Goal: Task Accomplishment & Management: Manage account settings

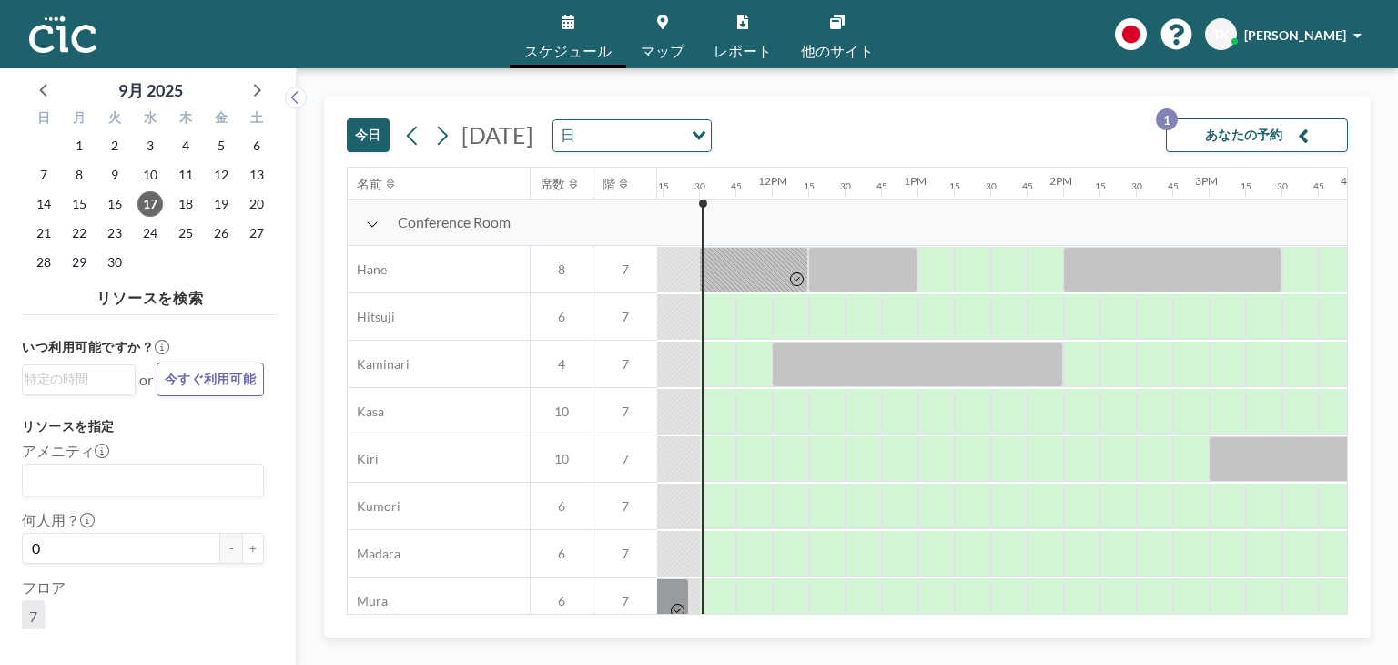
scroll to position [0, 1639]
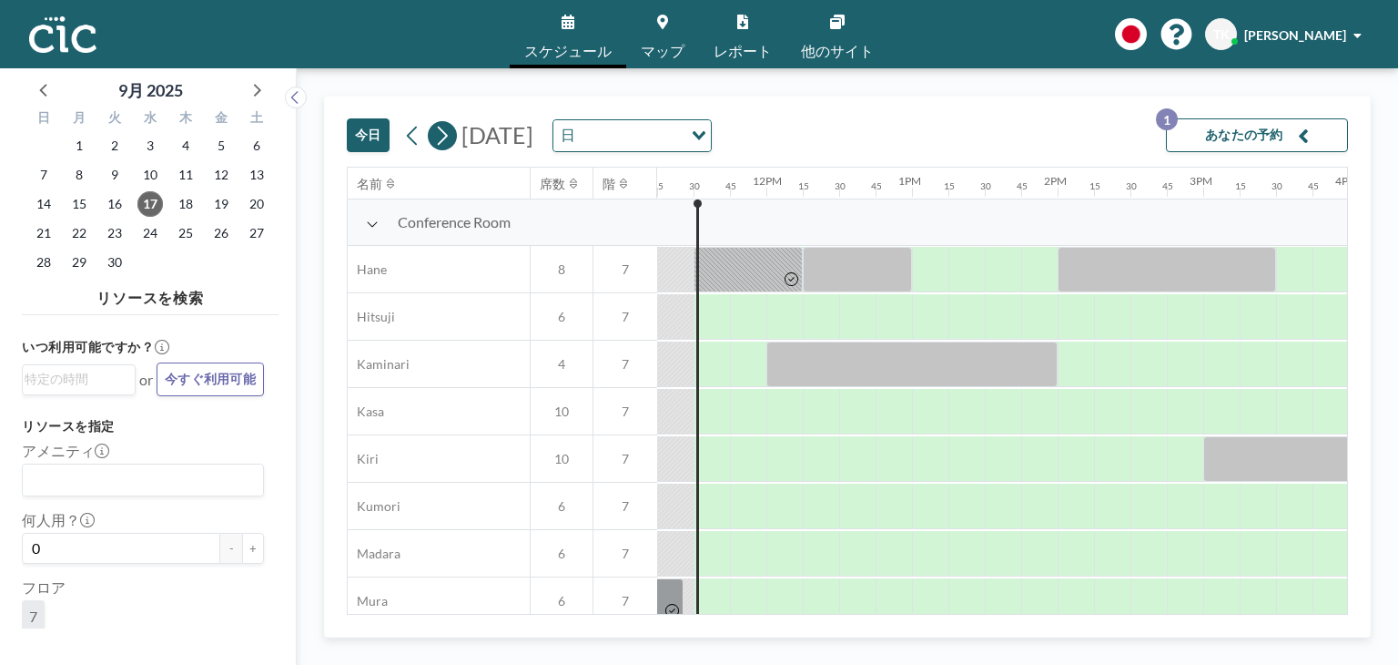
click at [441, 137] on icon at bounding box center [441, 135] width 17 height 27
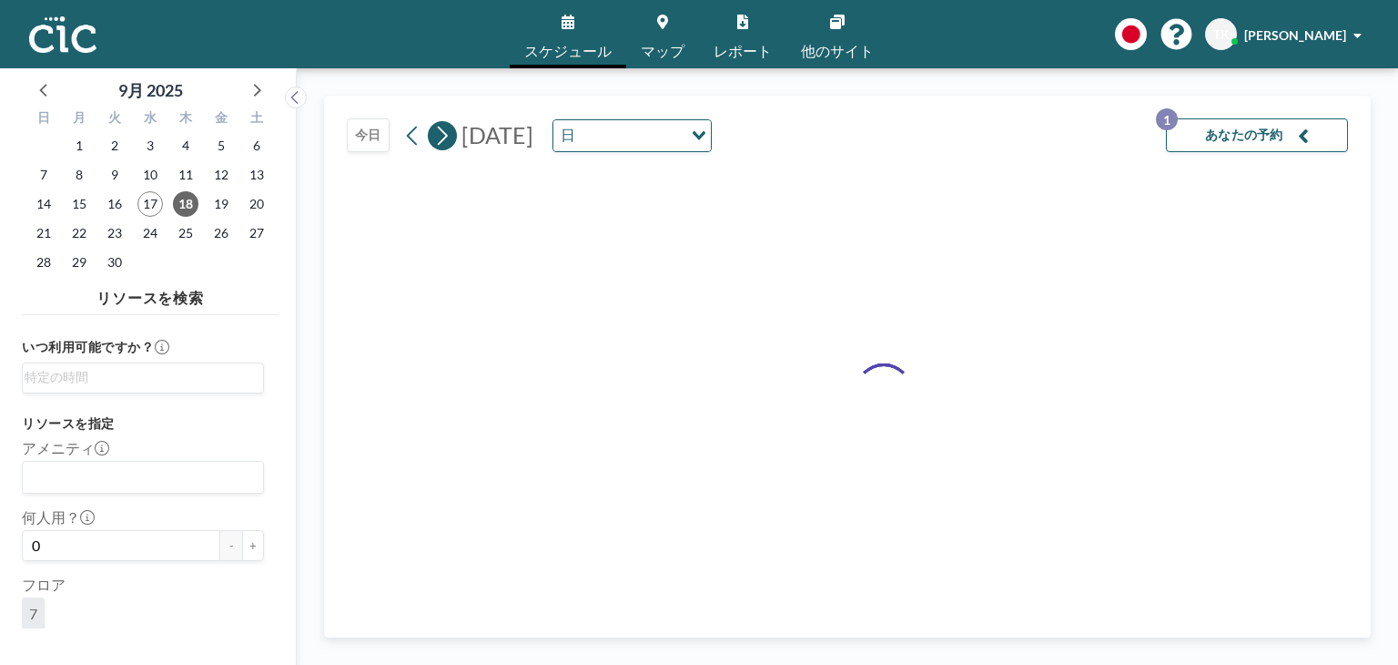
click at [441, 137] on icon at bounding box center [441, 135] width 17 height 27
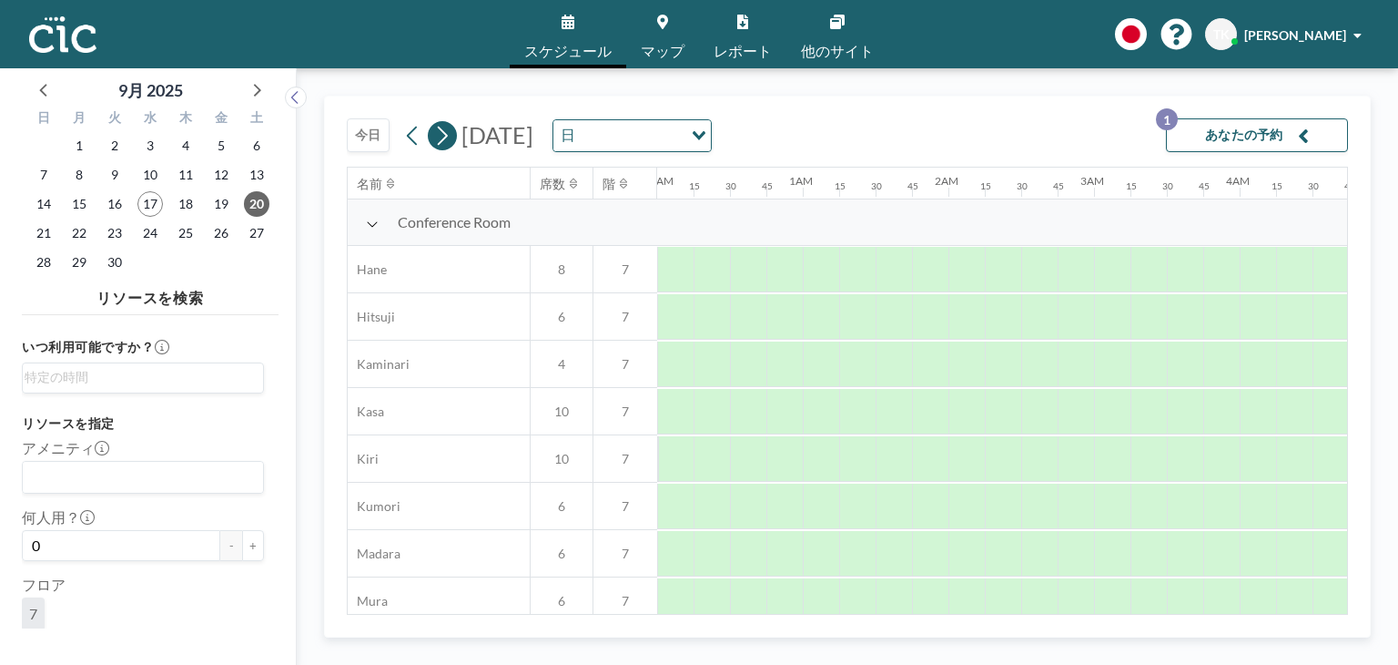
click at [441, 137] on icon at bounding box center [441, 135] width 17 height 27
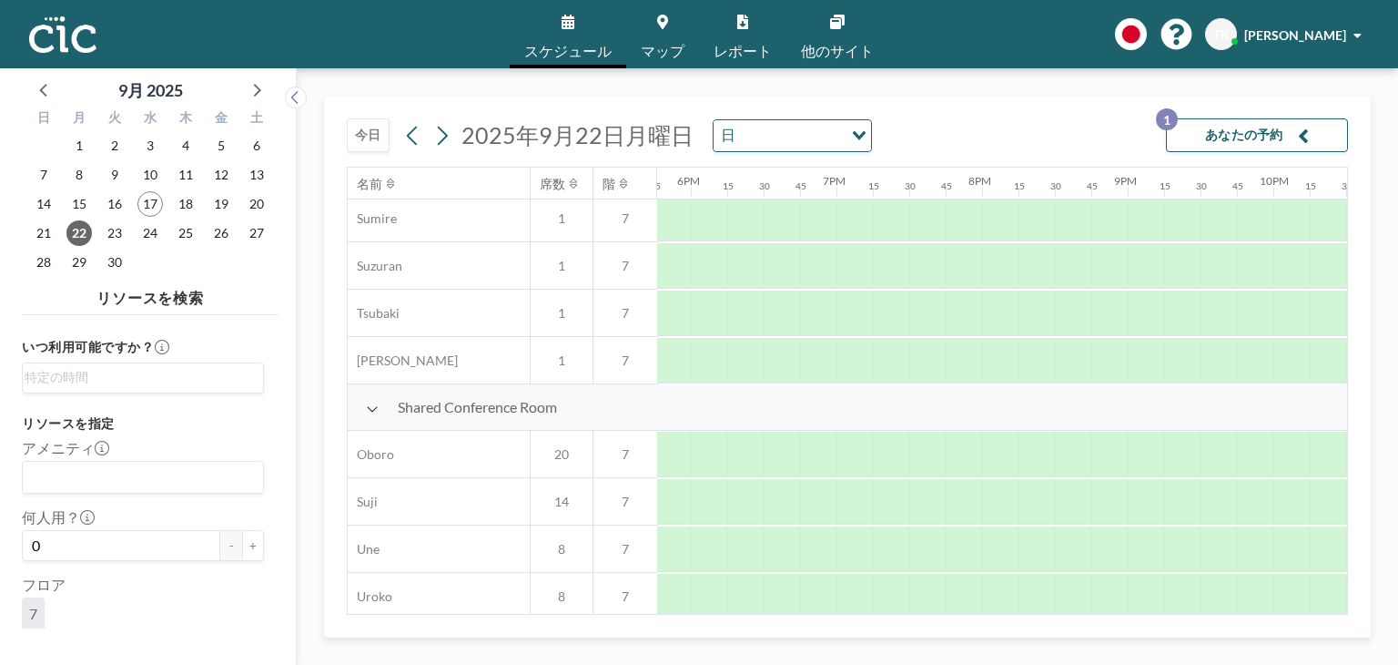
scroll to position [1296, 2588]
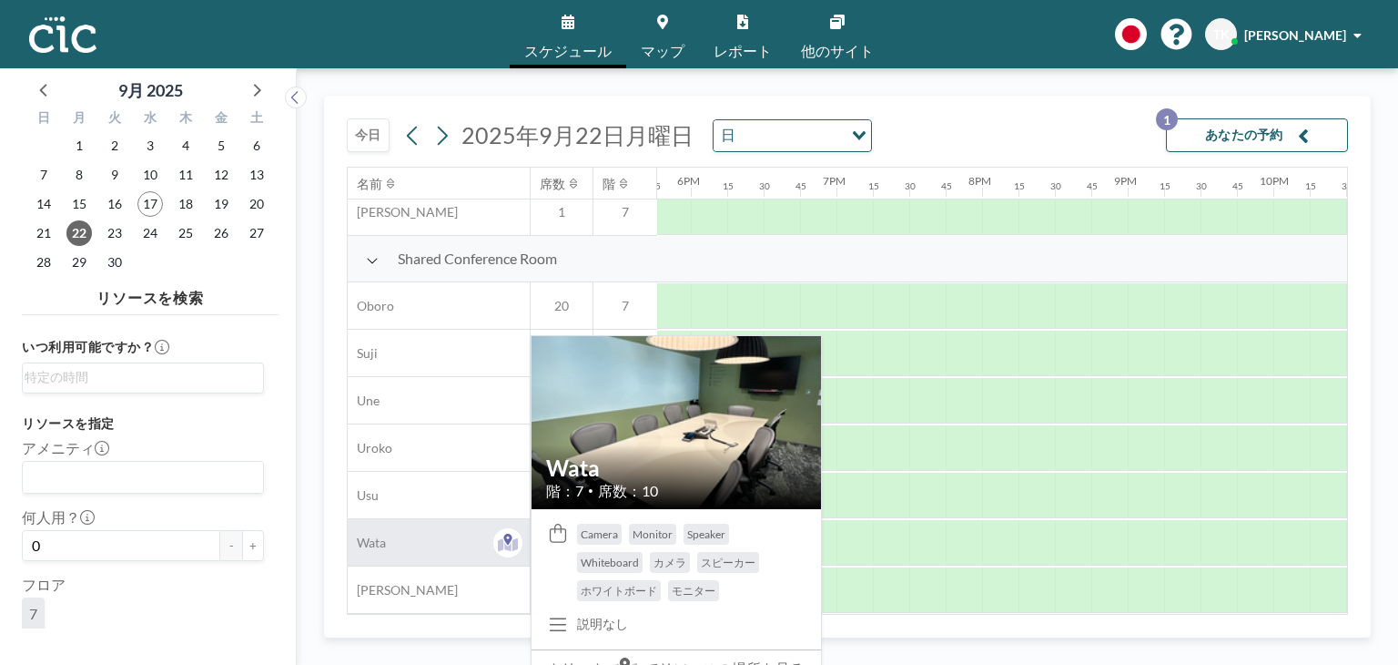
click at [473, 524] on div "Wata" at bounding box center [439, 542] width 182 height 46
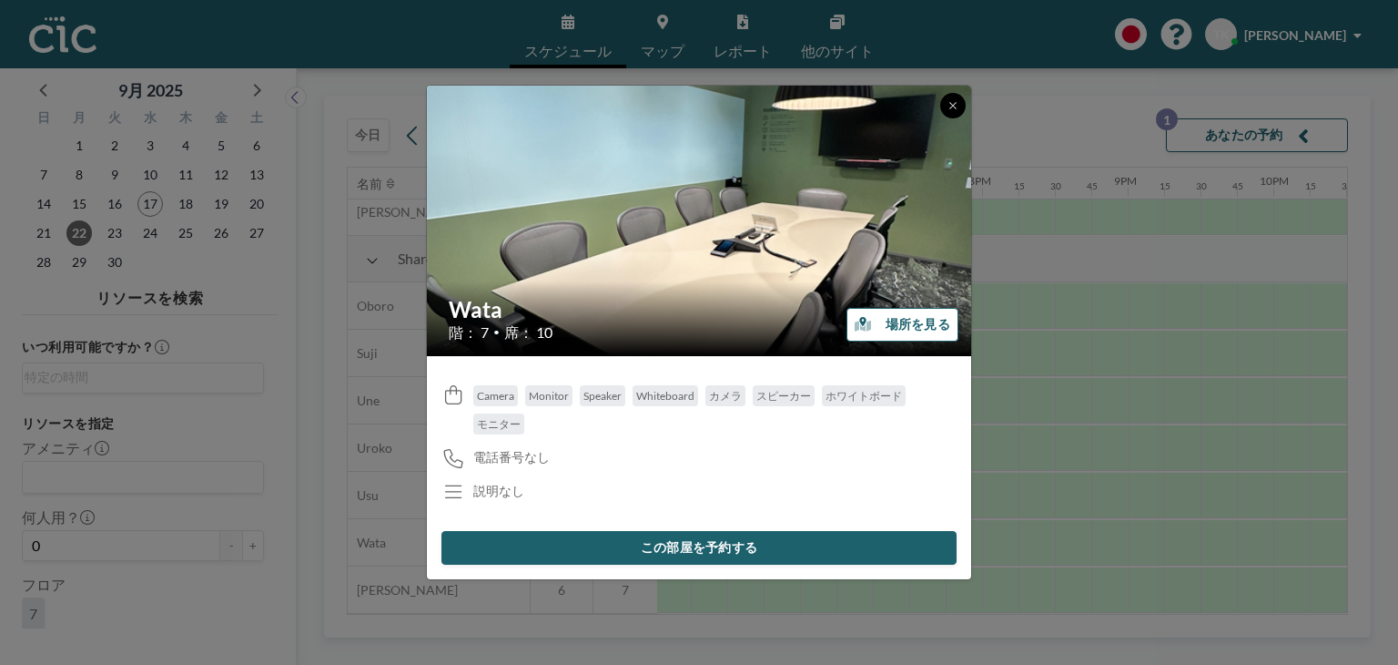
click at [961, 99] on button at bounding box center [952, 105] width 25 height 25
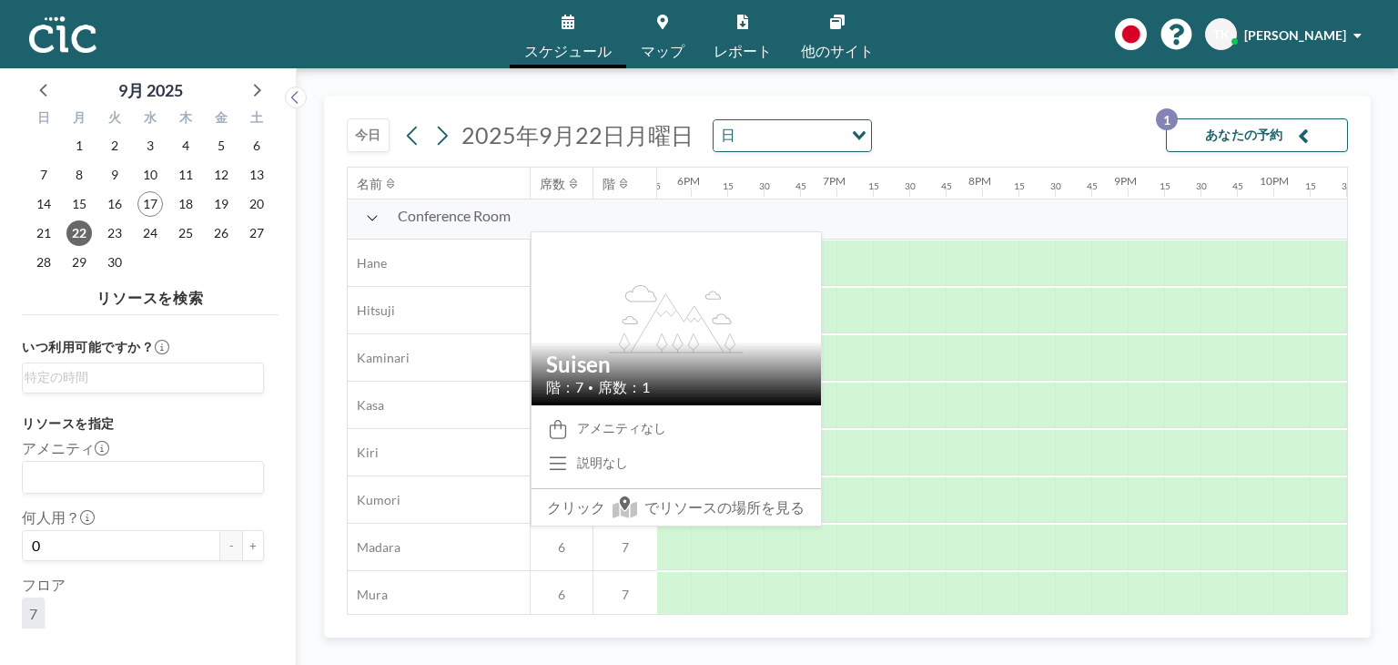
scroll to position [0, 2588]
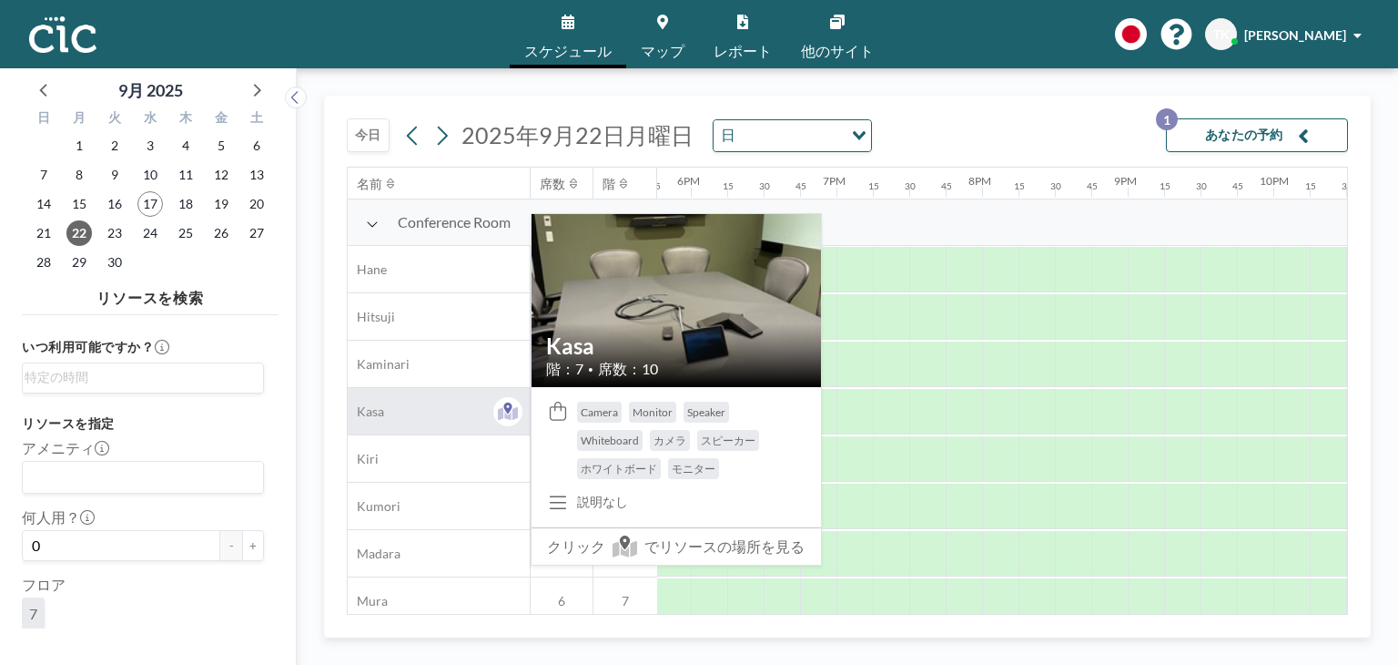
click at [390, 406] on div "Kasa" at bounding box center [439, 411] width 182 height 46
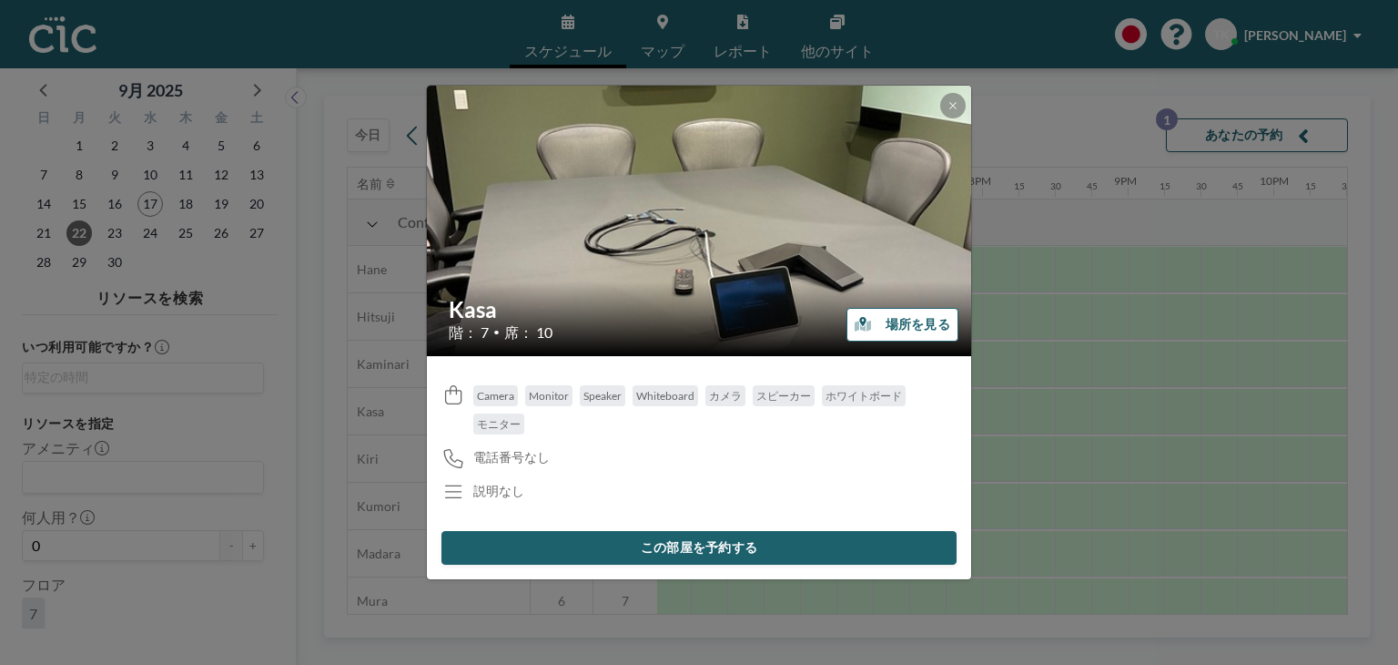
click at [366, 467] on div "[PERSON_NAME] 階： 7 • 席： 10 場所を見る Camera Monitor Speaker Whiteboard カメラ スピーカー ホワ…" at bounding box center [699, 332] width 1398 height 665
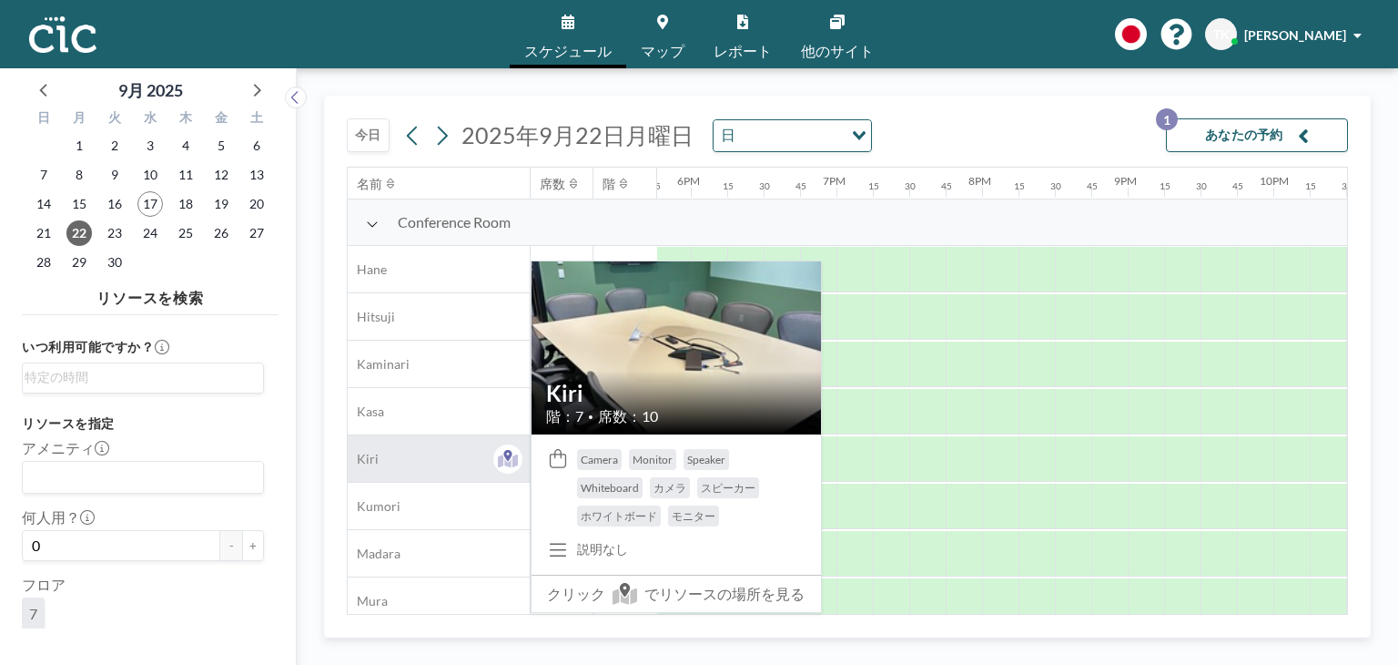
click at [382, 461] on div "Kiri" at bounding box center [439, 458] width 182 height 46
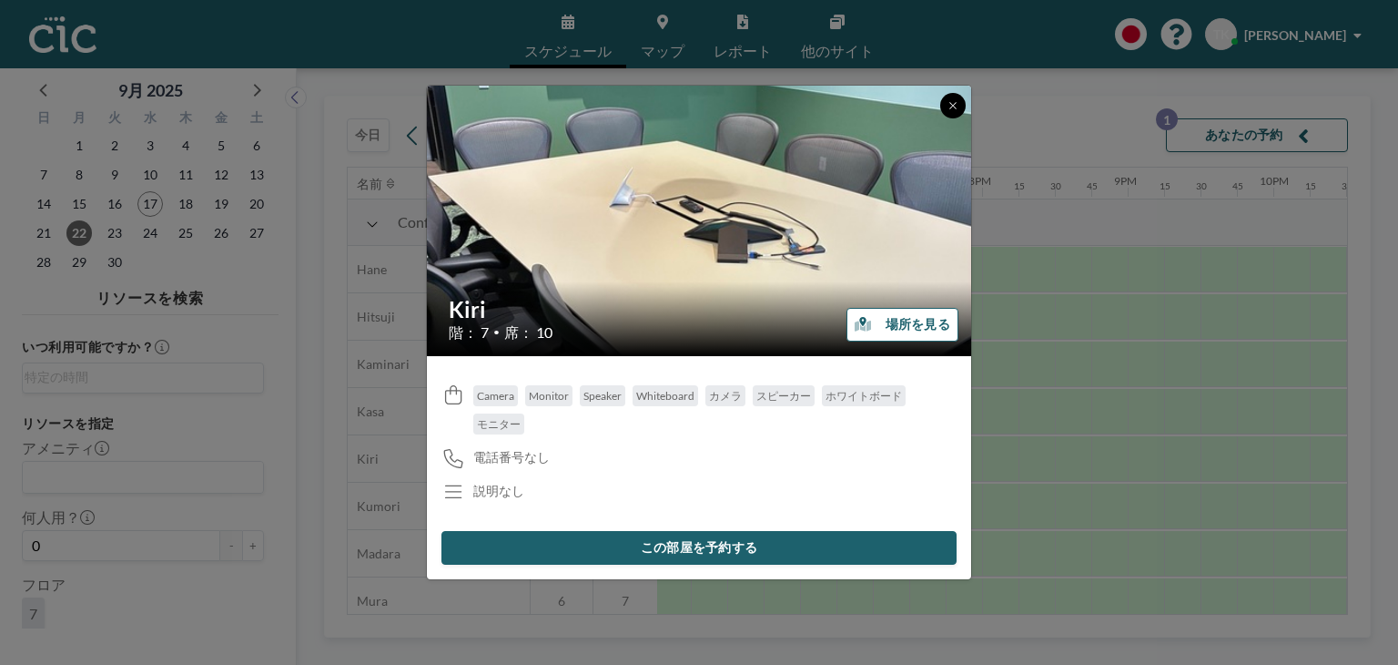
click at [957, 100] on icon at bounding box center [953, 105] width 11 height 11
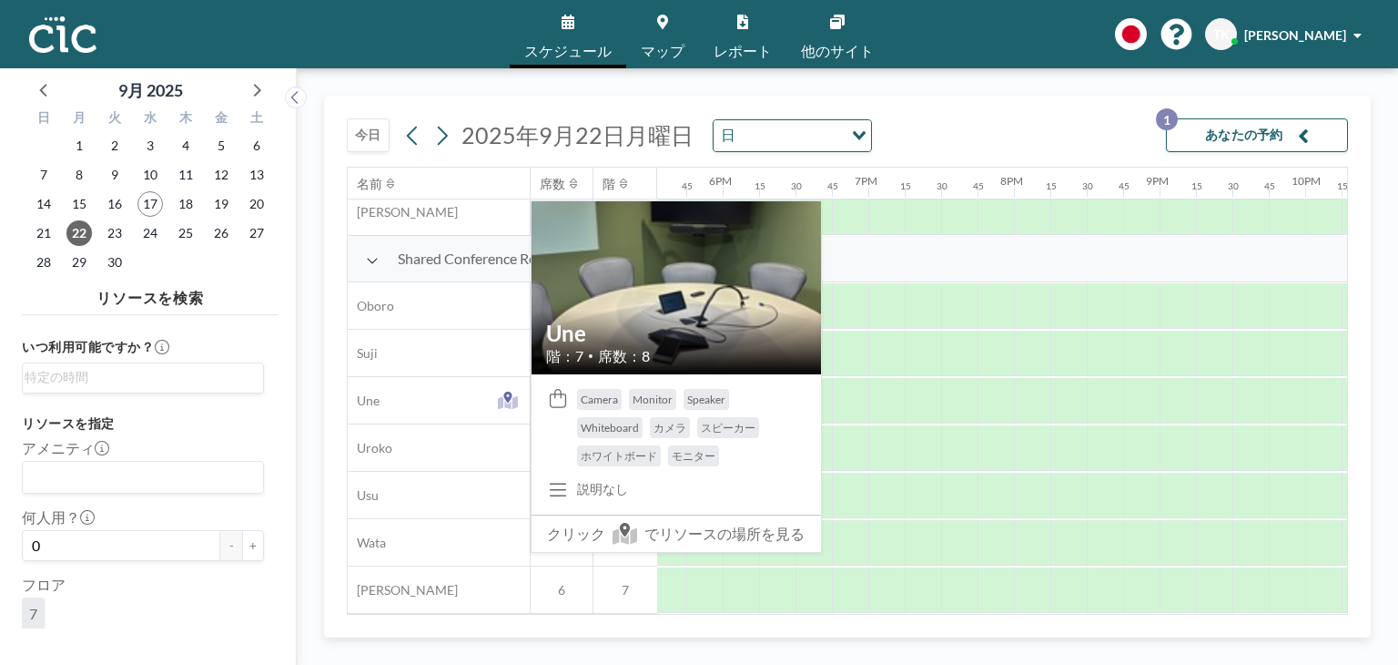
scroll to position [1296, 2557]
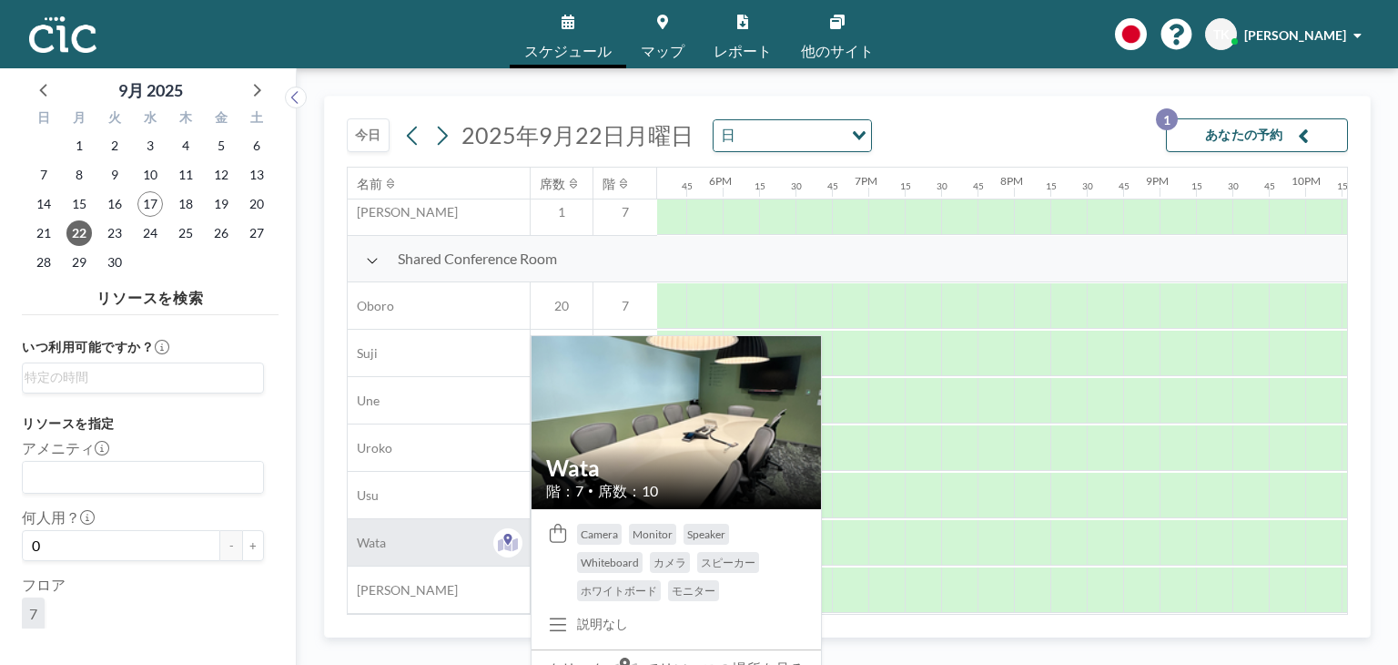
click at [398, 522] on div "Wata" at bounding box center [439, 542] width 182 height 46
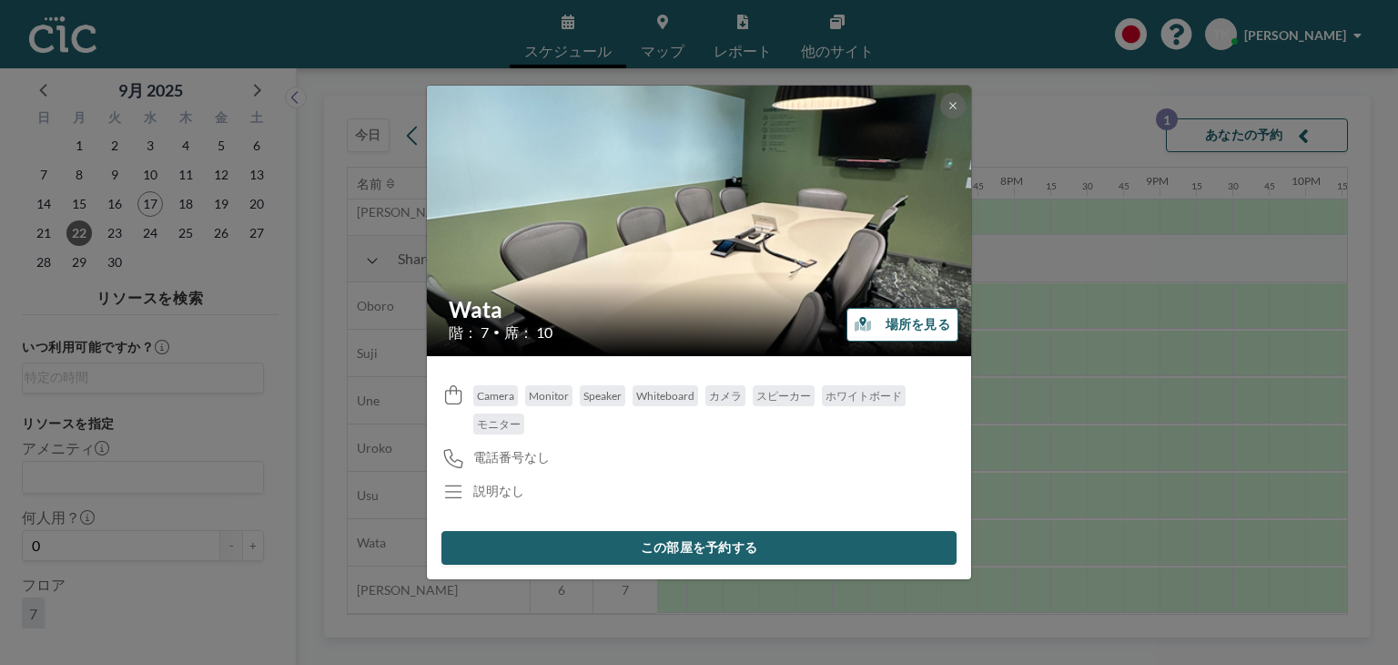
click at [806, 262] on img at bounding box center [700, 220] width 546 height 728
click at [737, 544] on button "この部屋を予約する" at bounding box center [699, 548] width 515 height 34
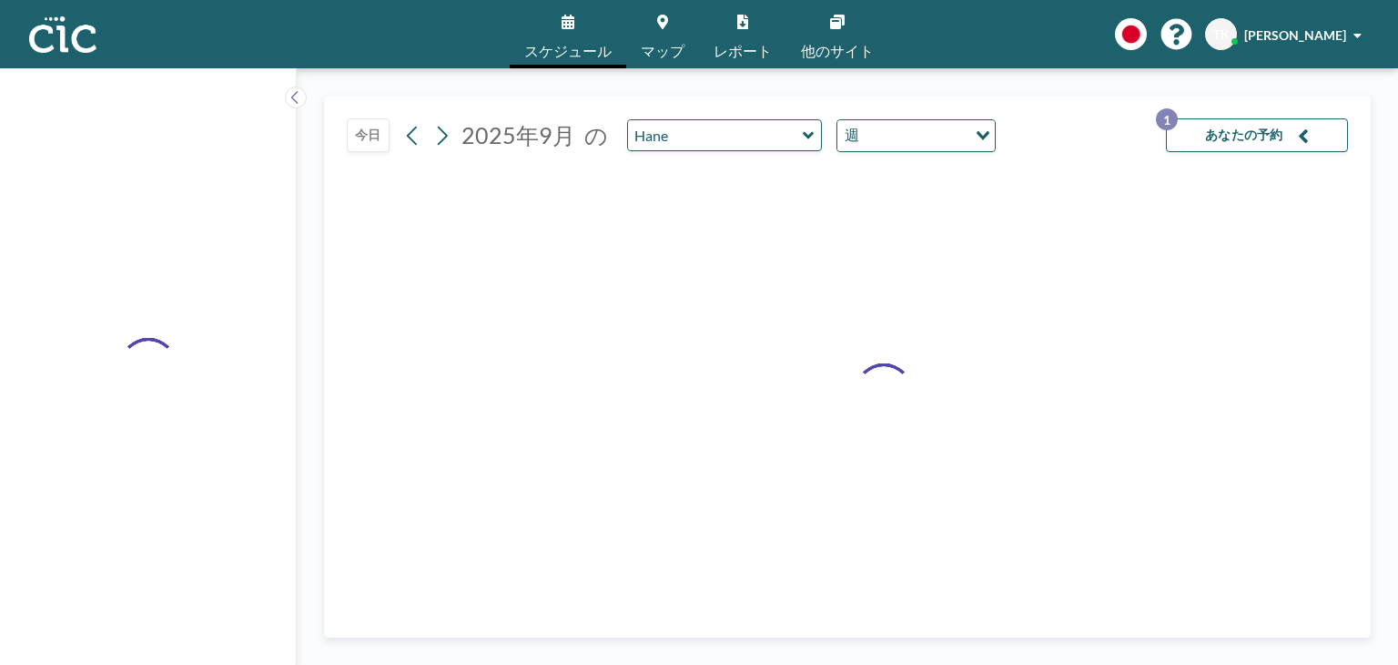
type input "Wata"
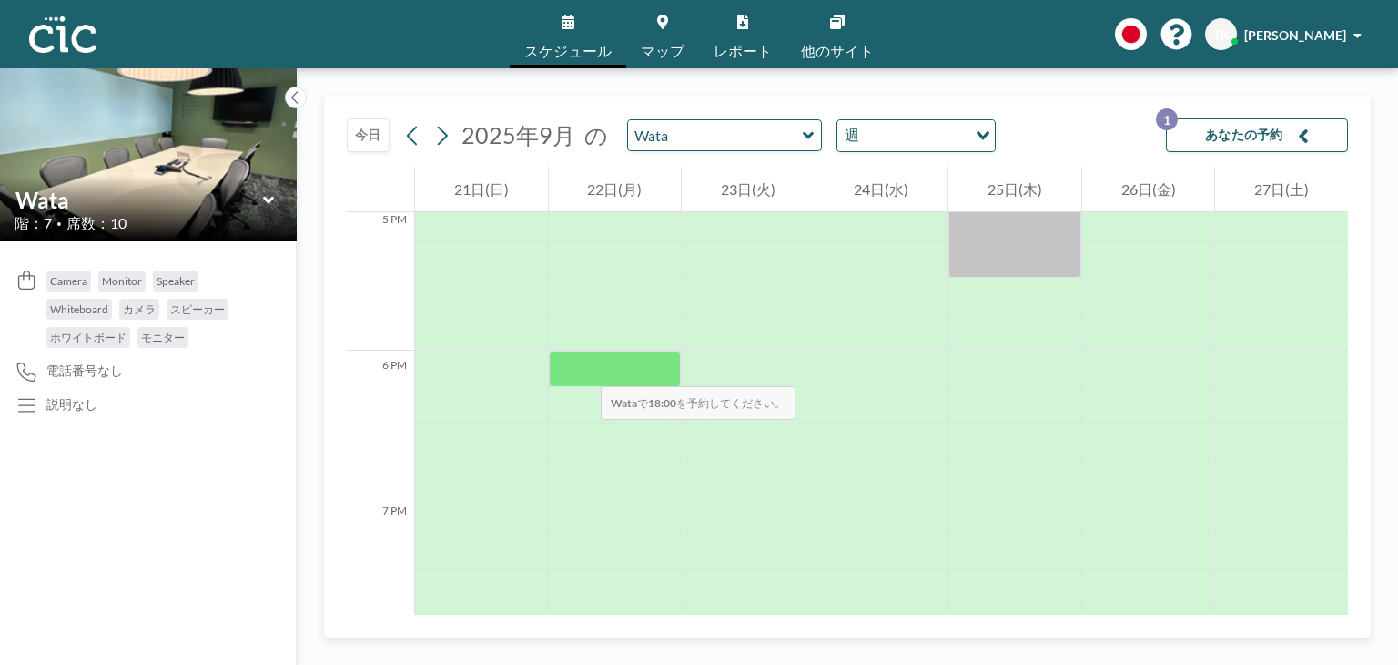
scroll to position [2483, 0]
click at [583, 368] on div at bounding box center [615, 369] width 133 height 36
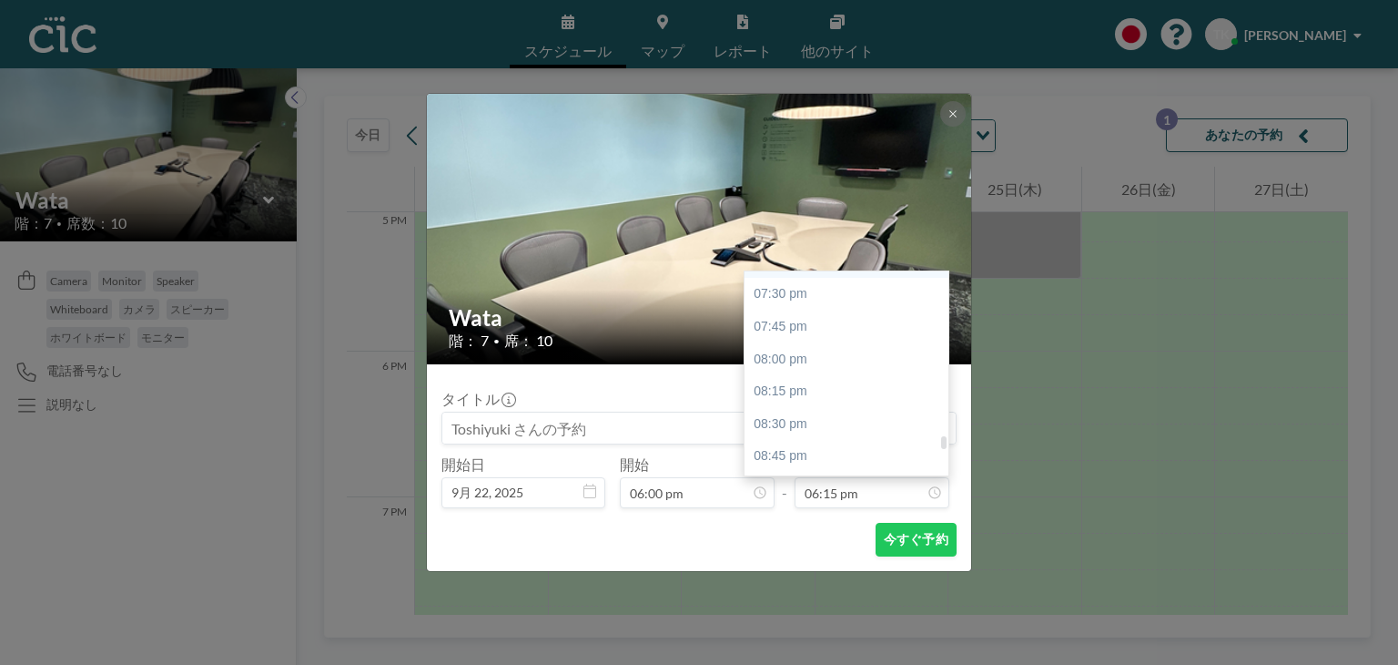
scroll to position [2530, 0]
click at [810, 341] on div "08:00 pm" at bounding box center [851, 350] width 213 height 33
type input "08:00 pm"
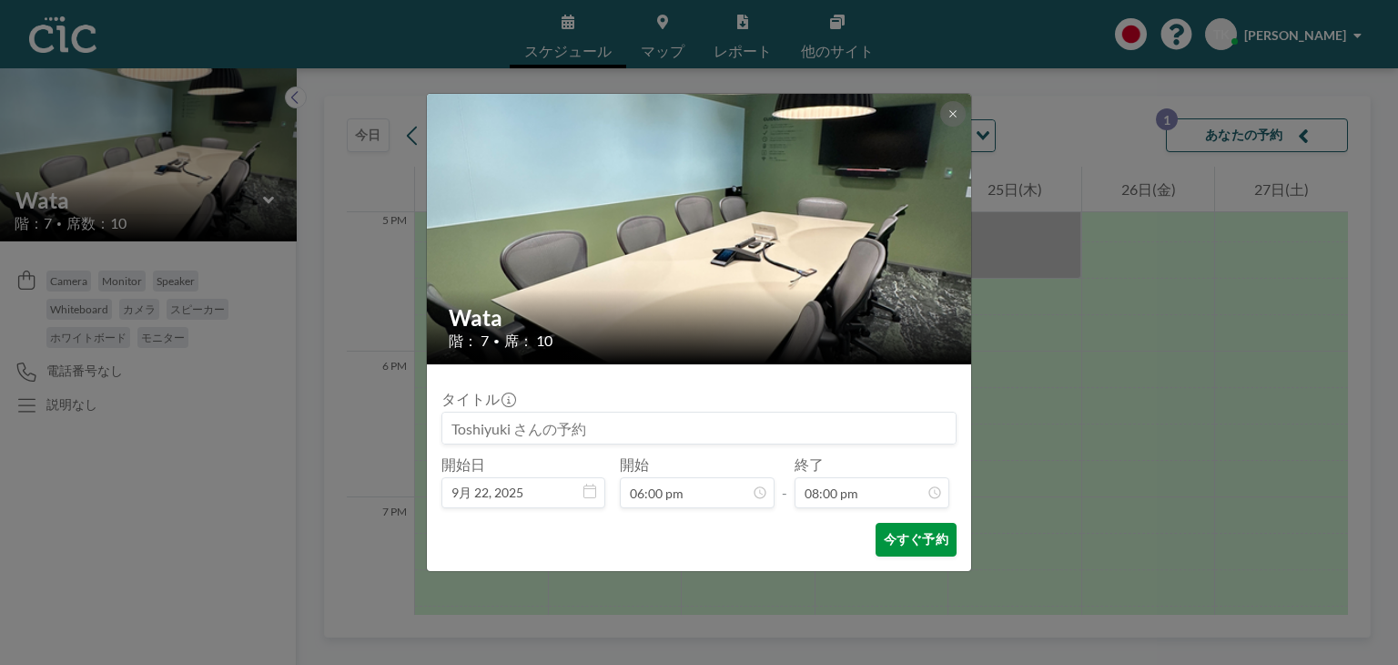
scroll to position [2593, 0]
click at [907, 542] on button "今すぐ予約" at bounding box center [916, 540] width 81 height 34
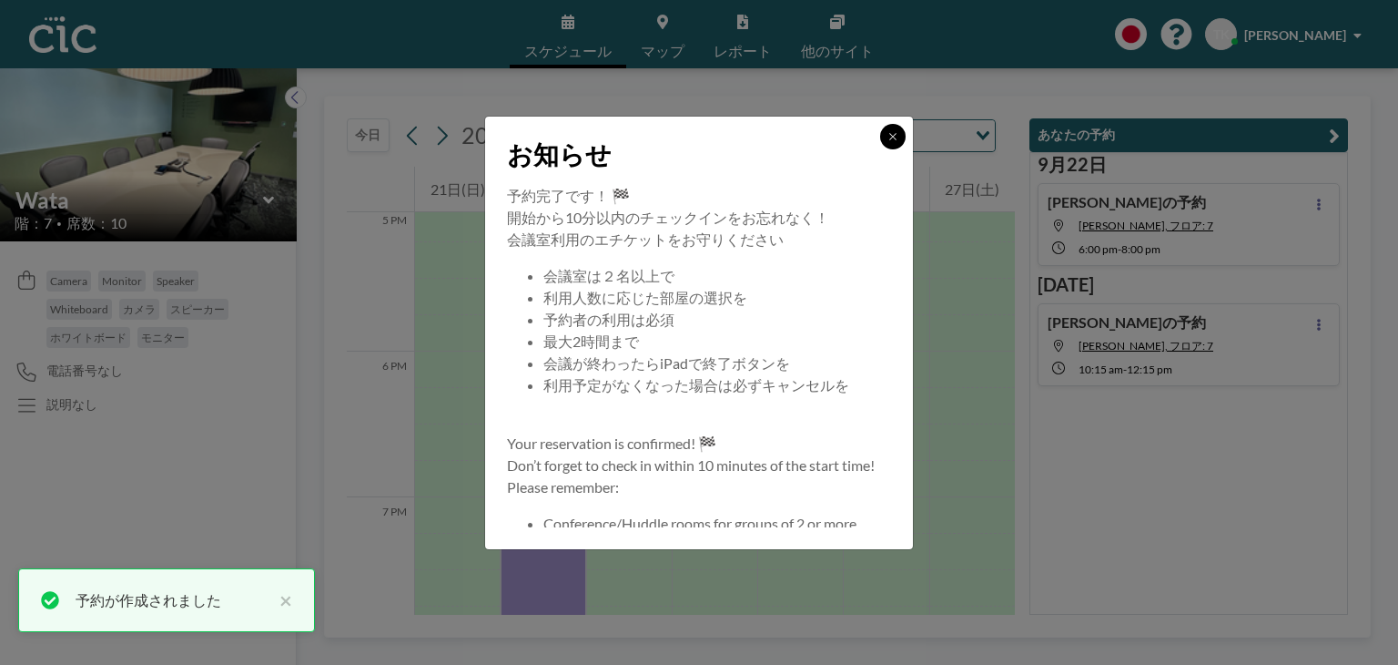
click at [887, 143] on button at bounding box center [892, 136] width 25 height 25
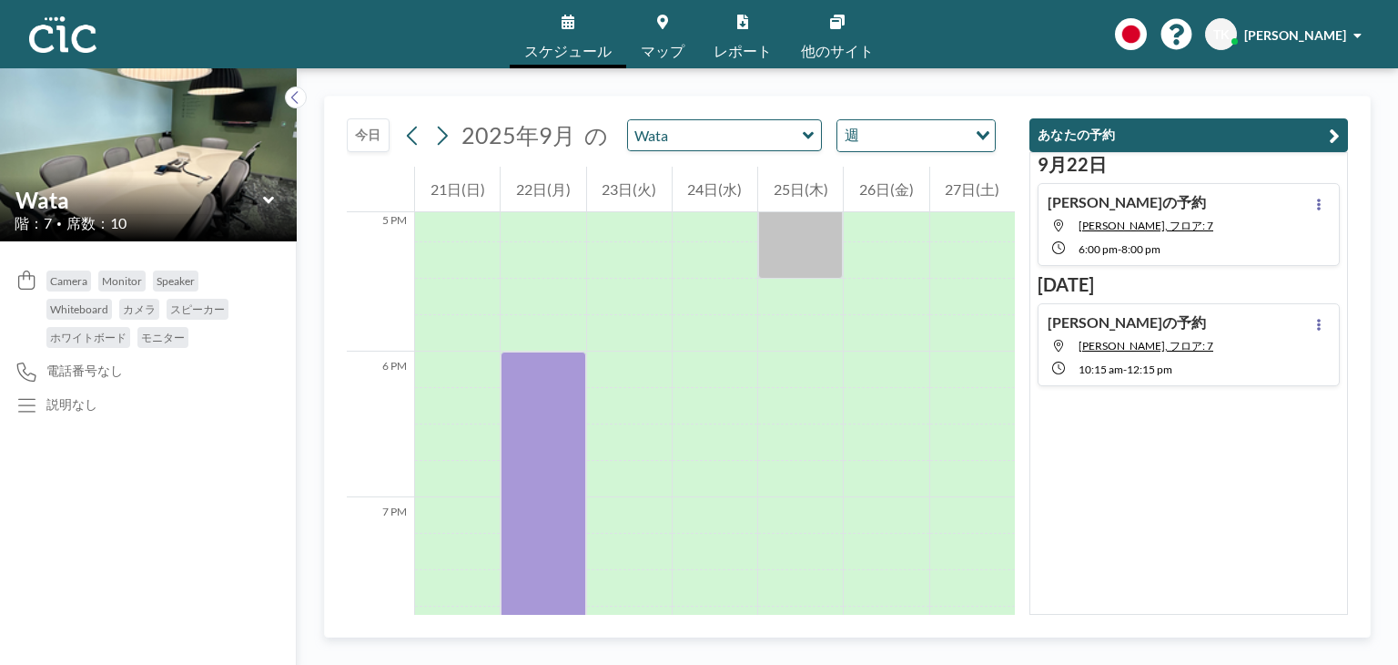
click at [1159, 257] on div "[PERSON_NAME]の予約 [PERSON_NAME], フロア: 7 6:00 PM - 8:00 PM" at bounding box center [1189, 224] width 302 height 83
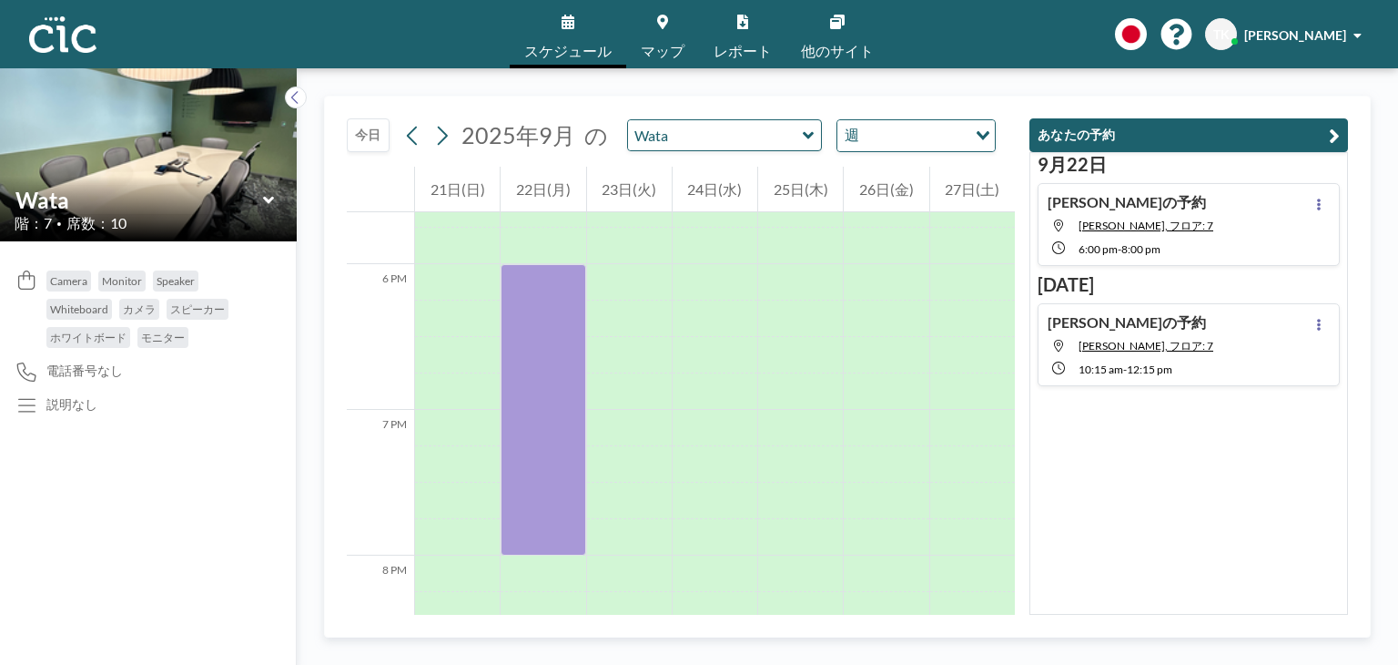
scroll to position [2586, 0]
click at [1311, 196] on button at bounding box center [1319, 204] width 22 height 22
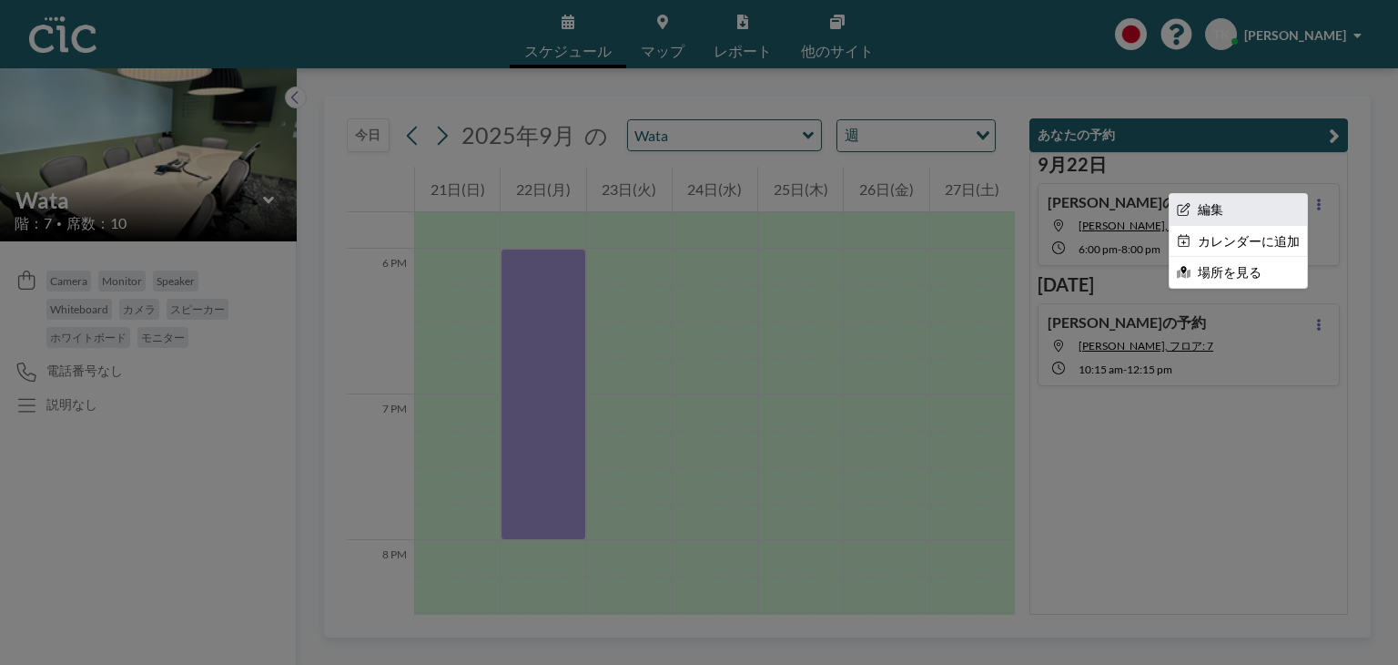
click at [1232, 211] on li "編集" at bounding box center [1238, 209] width 137 height 31
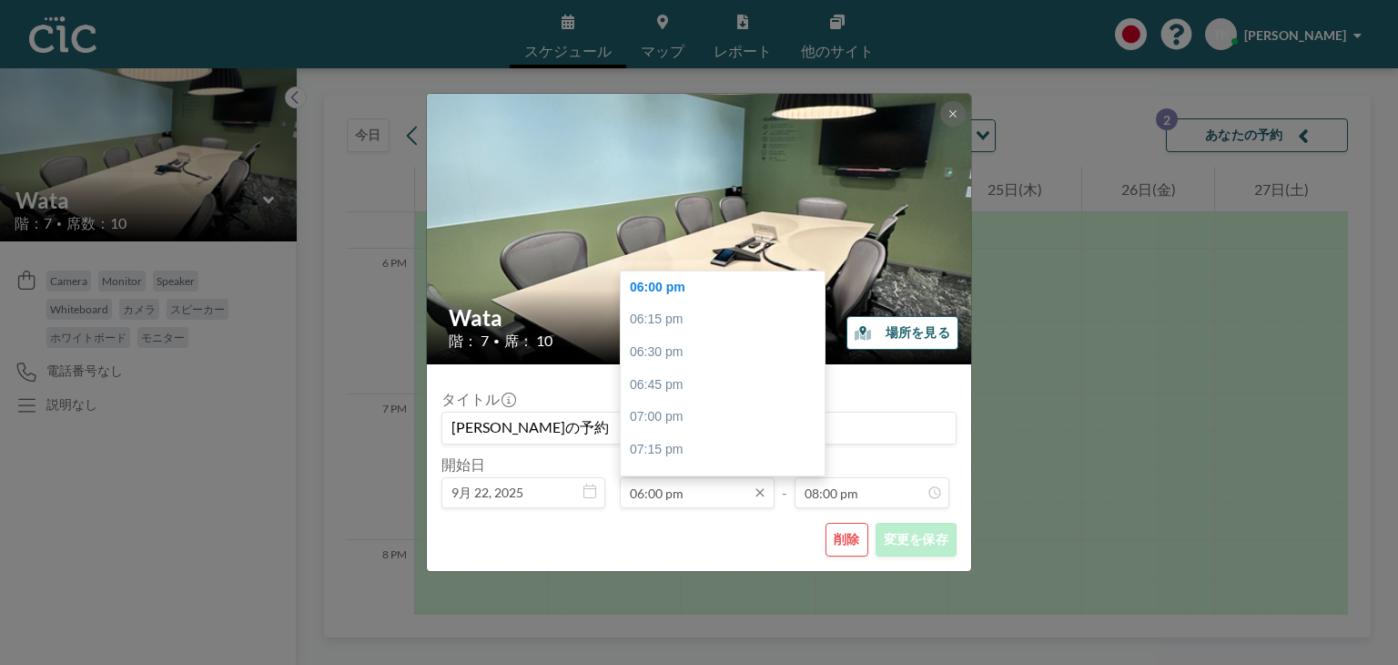
click at [657, 494] on input "06:00 pm" at bounding box center [697, 492] width 155 height 31
click at [666, 362] on div "04:00 pm" at bounding box center [727, 363] width 213 height 33
type input "04:00 pm"
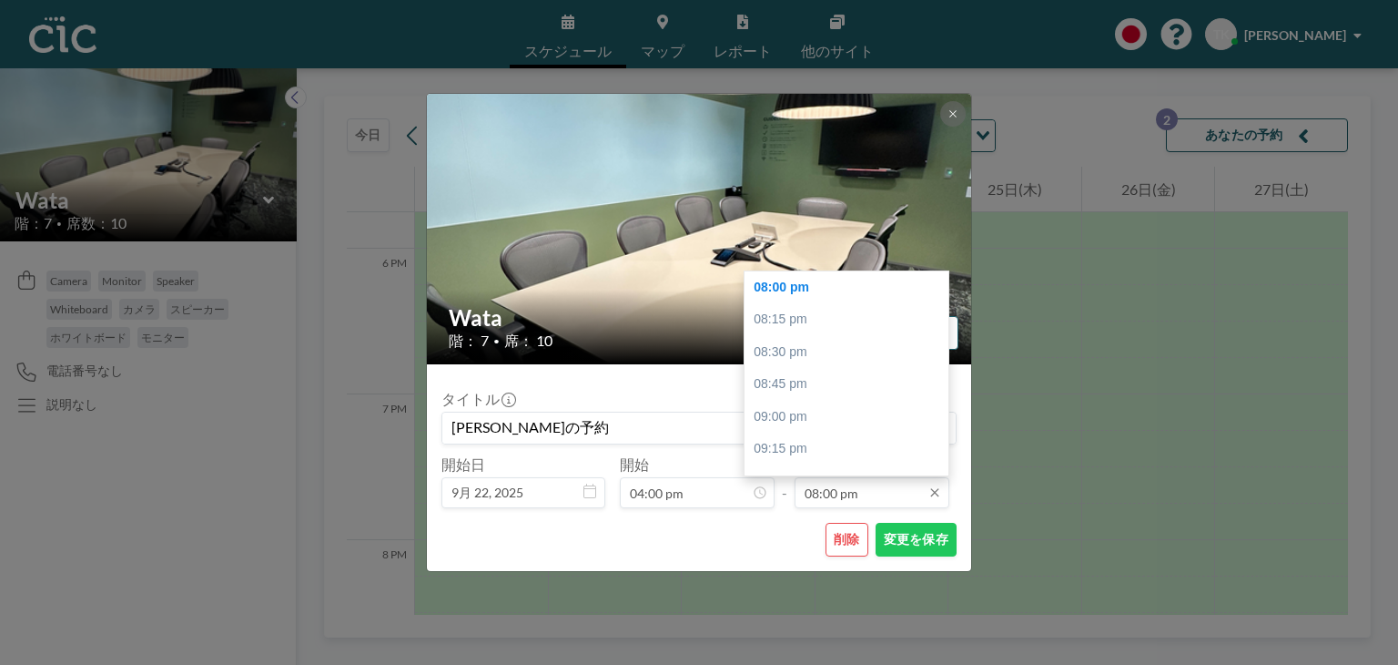
click at [826, 493] on input "08:00 pm" at bounding box center [872, 492] width 155 height 31
click at [809, 285] on div "06:00 pm" at bounding box center [851, 301] width 213 height 33
type input "06:00 pm"
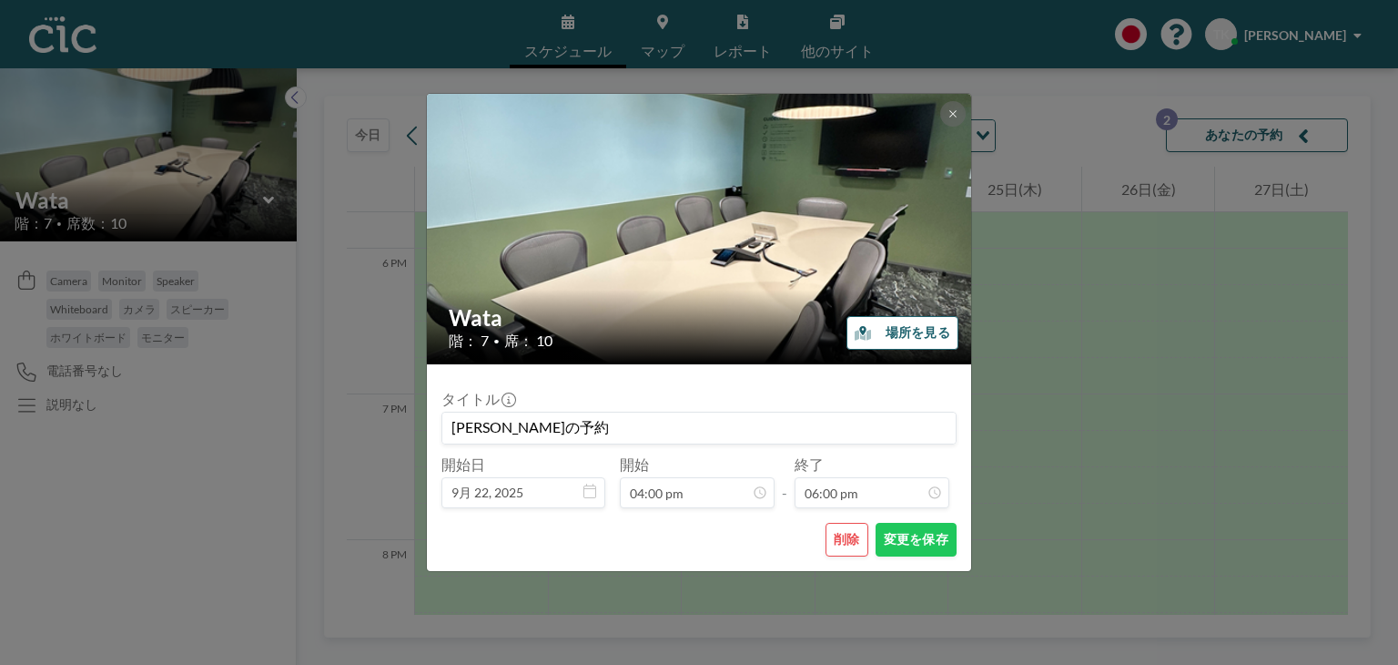
scroll to position [2333, 0]
click at [910, 531] on button "変更を保存" at bounding box center [916, 540] width 81 height 34
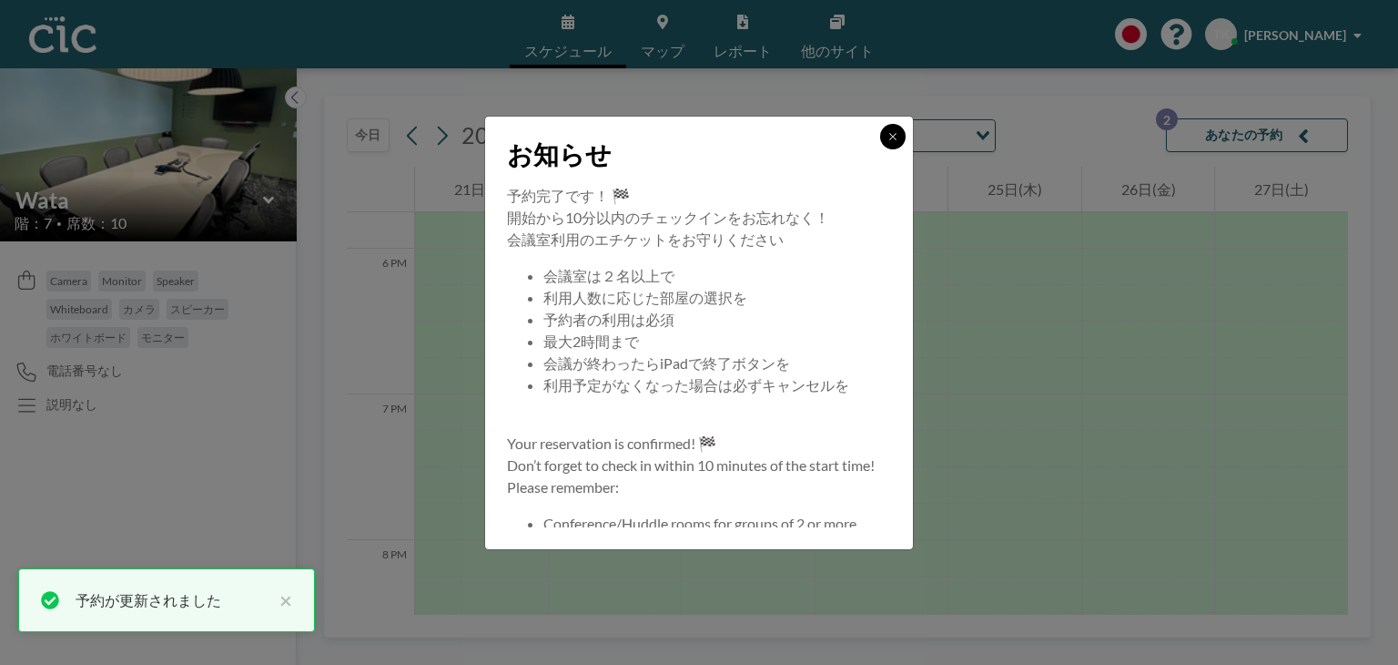
click at [885, 140] on button at bounding box center [892, 136] width 25 height 25
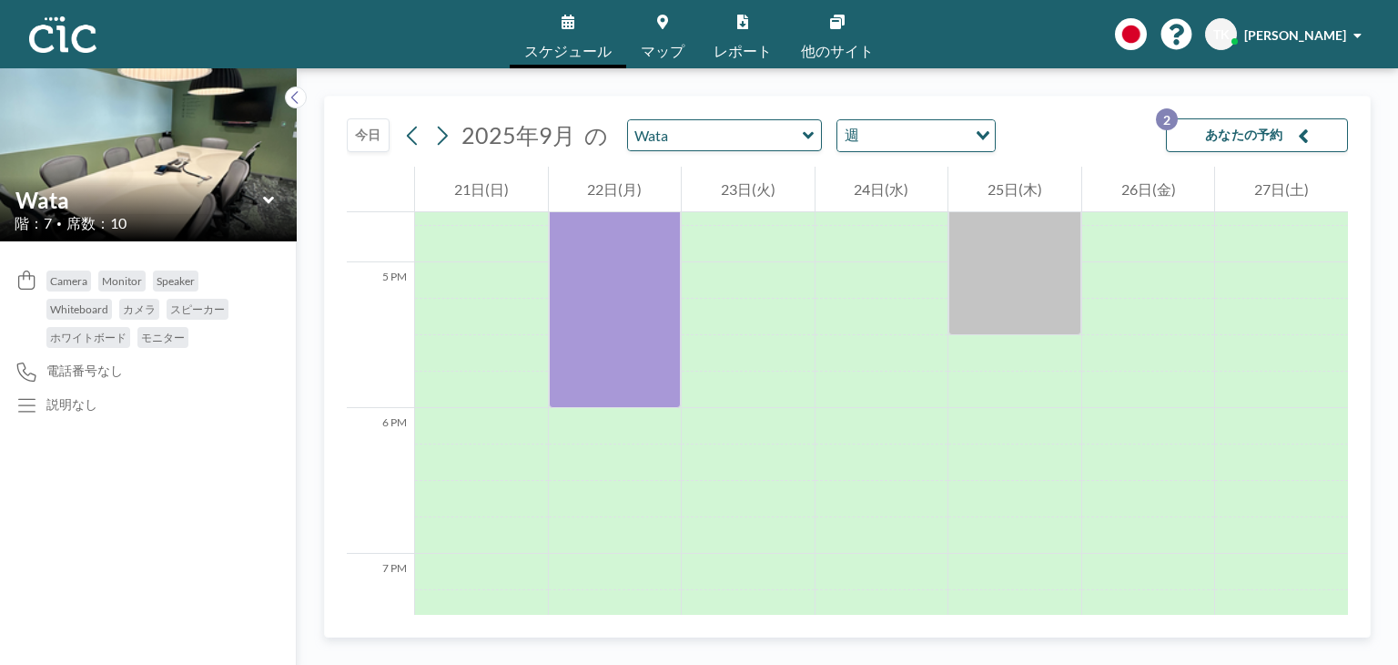
scroll to position [2425, 0]
click at [929, 100] on div "[DATE] [DATE] の [PERSON_NAME] 週 Loading... あなたの予約 2" at bounding box center [847, 132] width 1001 height 70
